Goal: Task Accomplishment & Management: Use online tool/utility

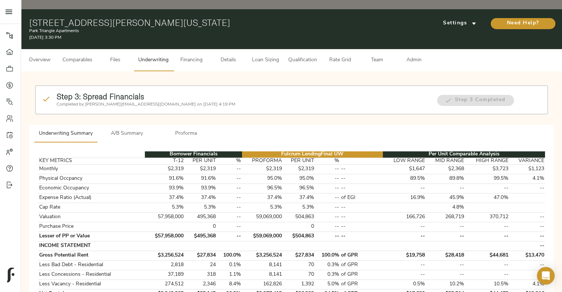
scroll to position [5, 0]
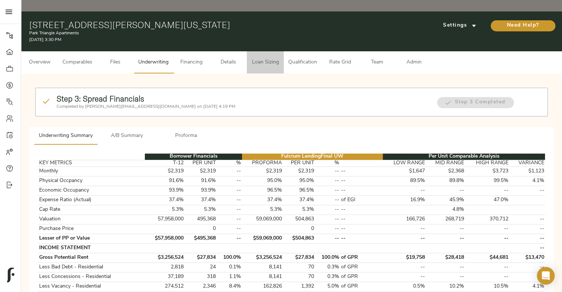
click at [262, 58] on span "Loan Sizing" at bounding box center [265, 62] width 28 height 9
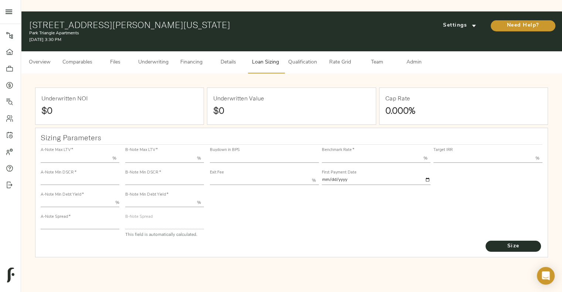
type input "55.000"
type input "1.4"
type input "10.00"
type input "210"
type input "80.000"
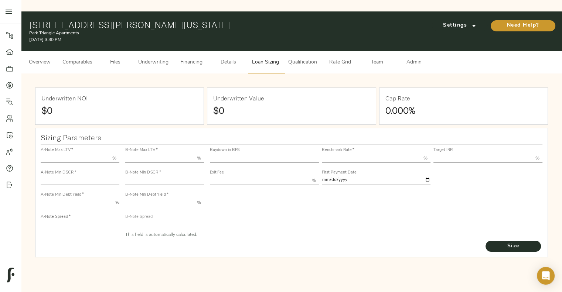
type input "1.039"
type input "2.00"
type input "443.7410534182551"
type input "45"
type input "3.69"
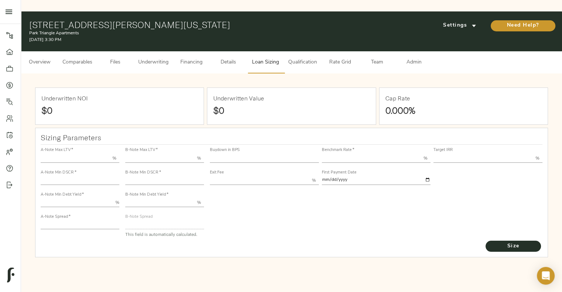
type input "11.00"
type input "1.00"
type input "2025-09-01"
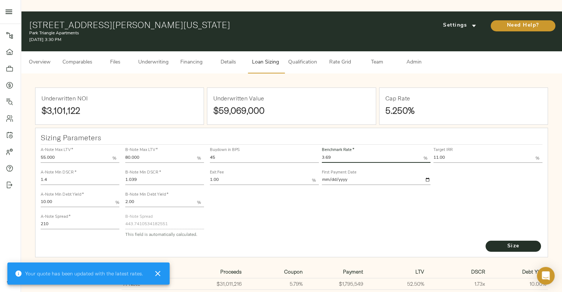
click at [337, 154] on input "3.69" at bounding box center [373, 158] width 102 height 9
type input "3.73"
click at [438, 154] on input "11.00" at bounding box center [485, 158] width 102 height 9
